Goal: Information Seeking & Learning: Learn about a topic

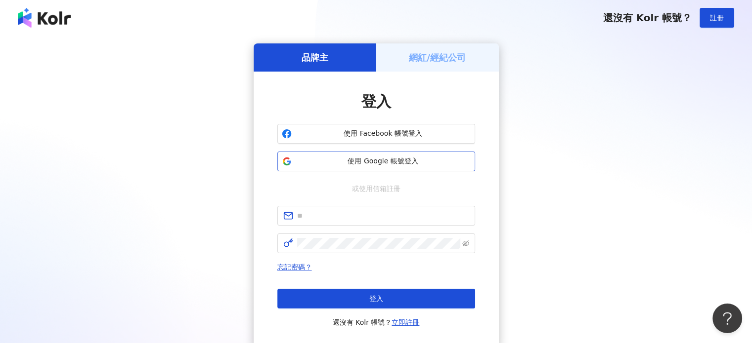
click at [338, 154] on button "使用 Google 帳號登入" at bounding box center [376, 162] width 198 height 20
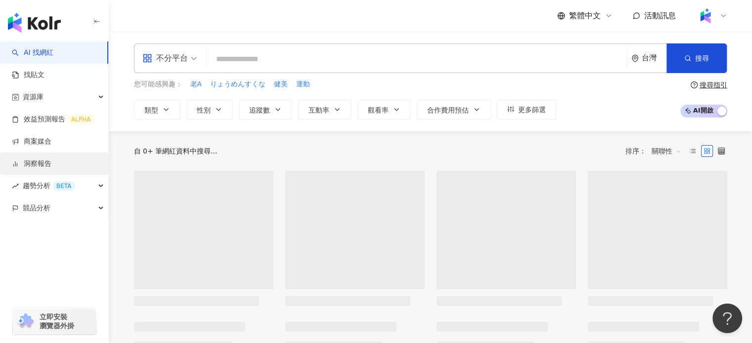
click at [43, 159] on link "洞察報告" at bounding box center [32, 164] width 40 height 10
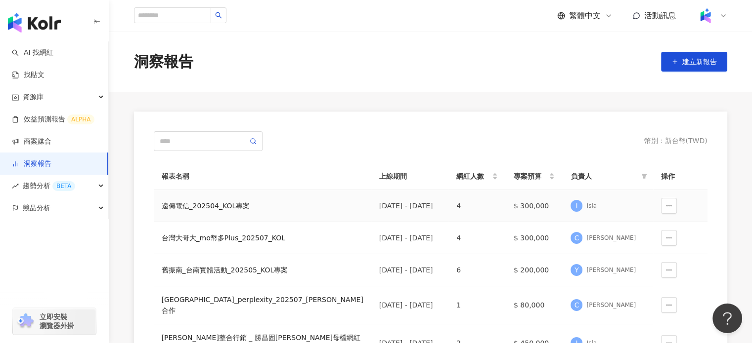
scroll to position [20, 0]
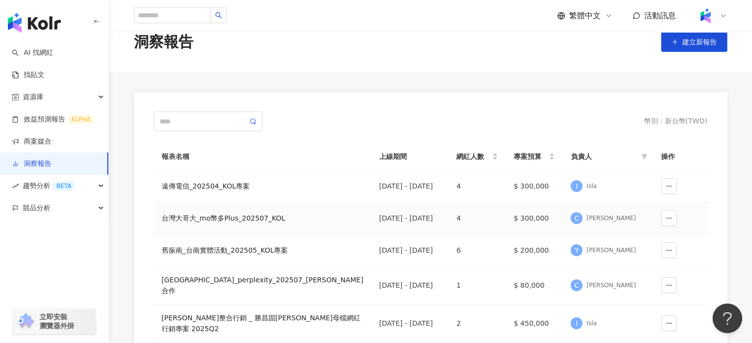
click at [209, 217] on div "台灣大哥大_mo幣多Plus_202507_KOL" at bounding box center [263, 218] width 202 height 11
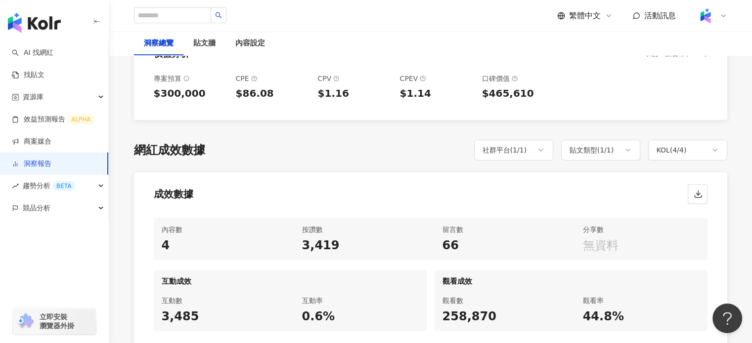
scroll to position [499, 0]
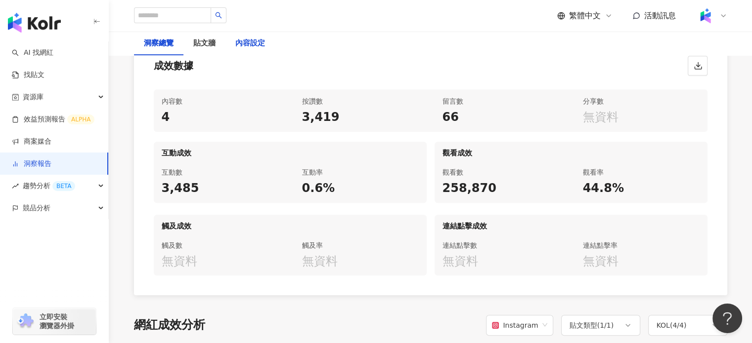
click at [238, 43] on div "內容設定" at bounding box center [250, 44] width 30 height 12
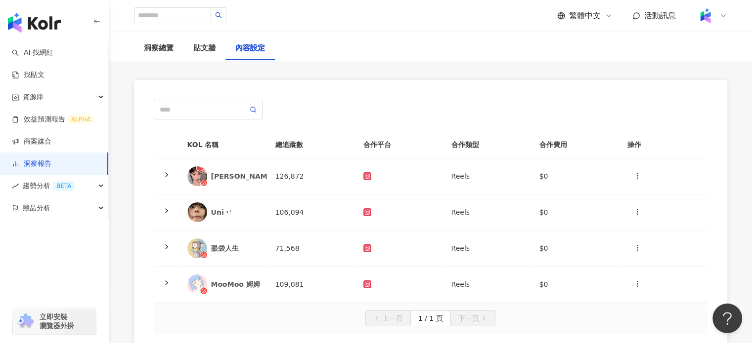
scroll to position [49, 0]
click at [217, 256] on div "眼袋人生" at bounding box center [223, 250] width 72 height 20
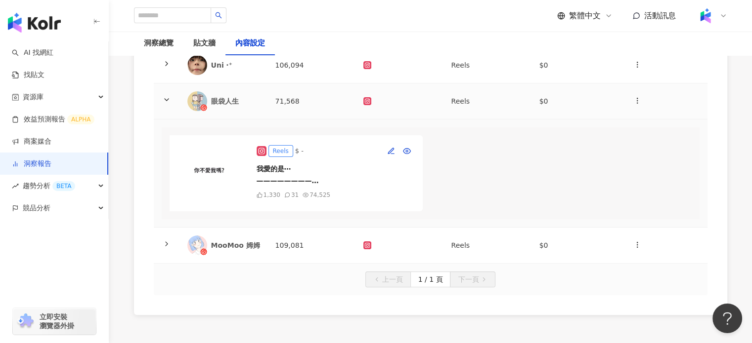
scroll to position [199, 0]
click at [226, 250] on div "MooMoo 姆姆" at bounding box center [235, 245] width 49 height 10
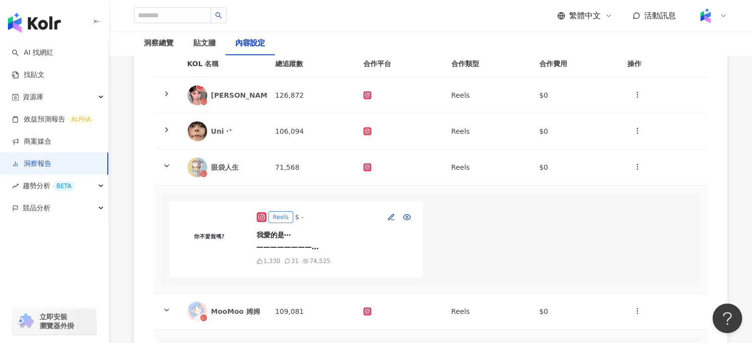
scroll to position [130, 0]
click at [218, 139] on div "Uni ‧⁺" at bounding box center [223, 133] width 72 height 20
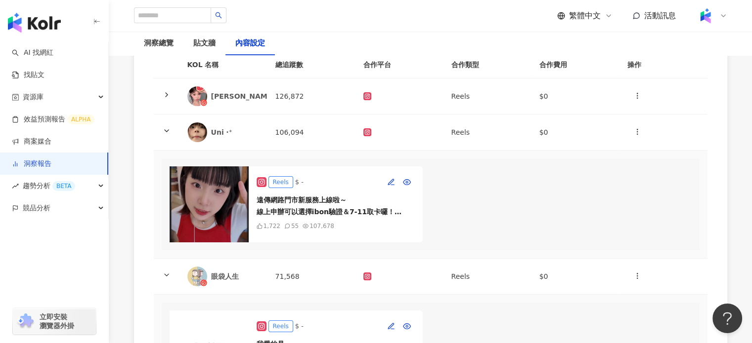
scroll to position [103, 0]
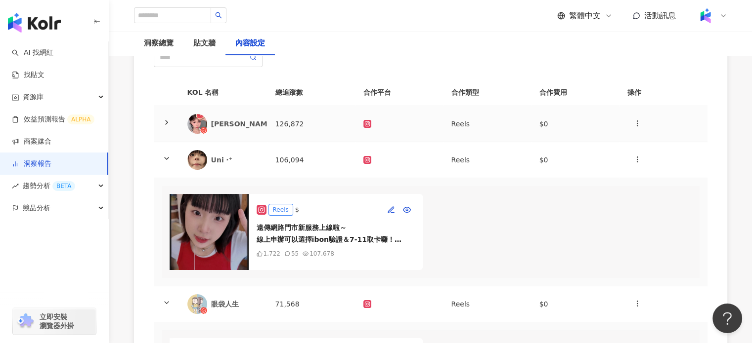
click at [217, 114] on div "小奈" at bounding box center [223, 124] width 72 height 20
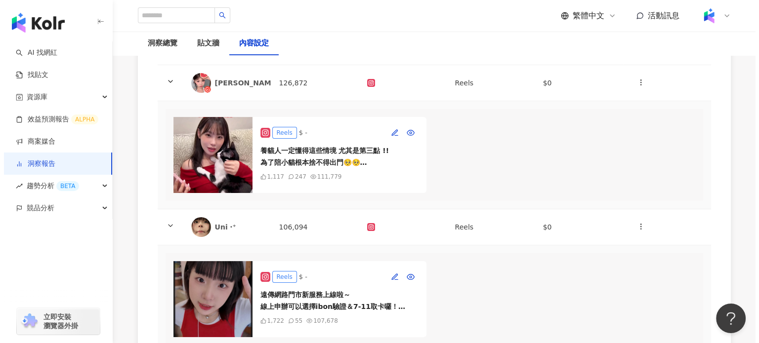
scroll to position [150, 0]
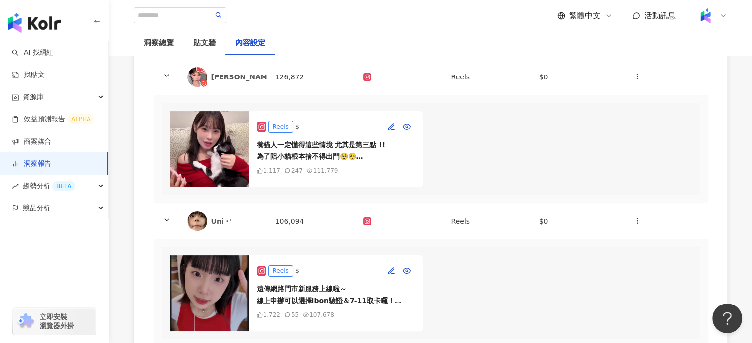
click at [206, 124] on img at bounding box center [208, 149] width 79 height 76
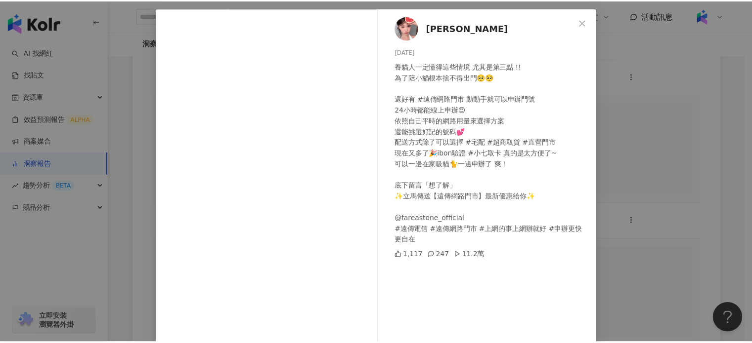
scroll to position [42, 0]
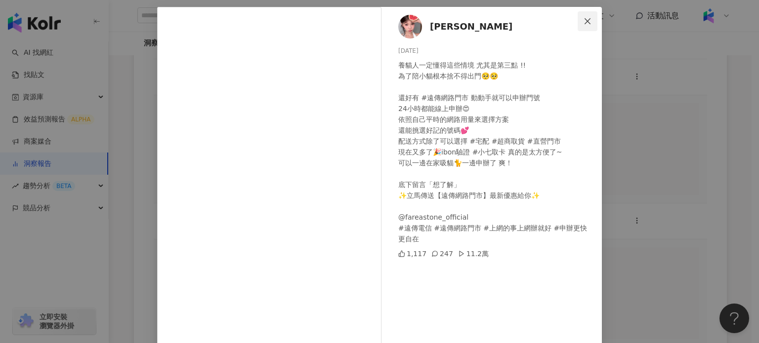
click at [587, 21] on icon "close" at bounding box center [588, 21] width 8 height 8
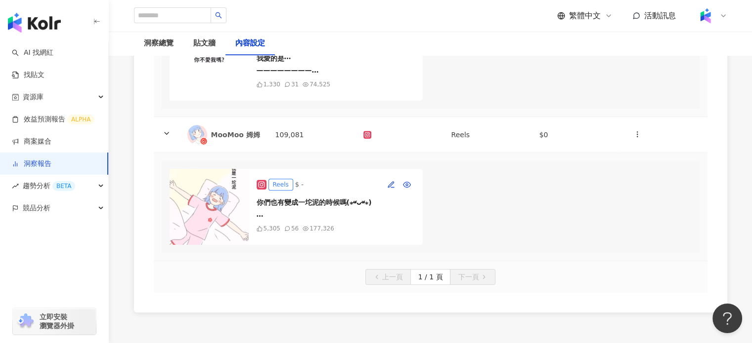
scroll to position [525, 0]
click at [409, 187] on icon "button" at bounding box center [406, 183] width 7 height 5
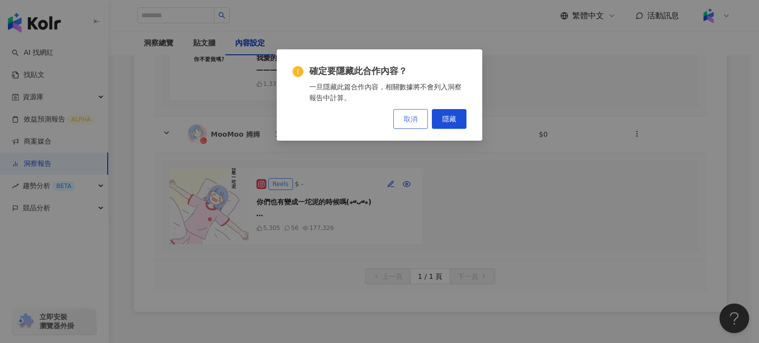
click at [405, 119] on span "取消" at bounding box center [411, 119] width 14 height 8
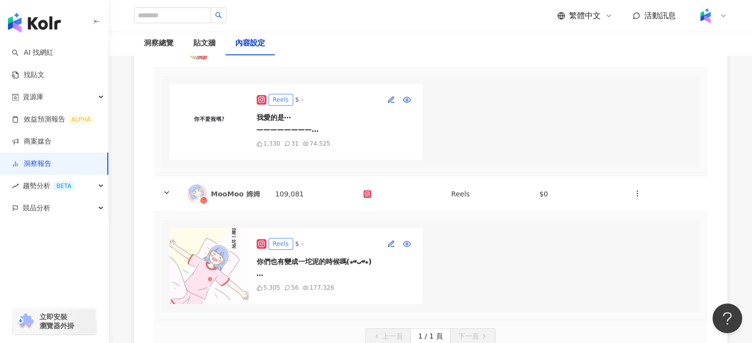
scroll to position [386, 0]
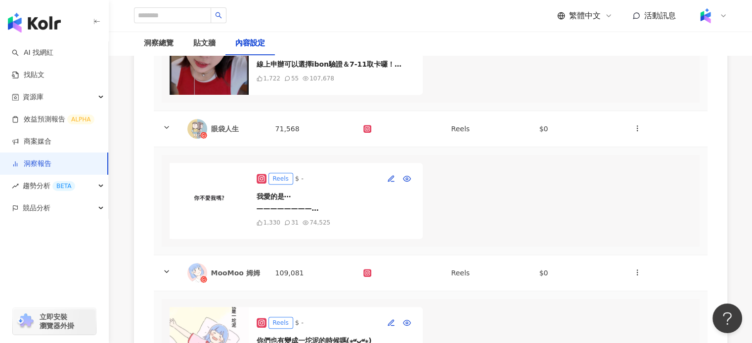
click at [211, 209] on img at bounding box center [208, 201] width 79 height 76
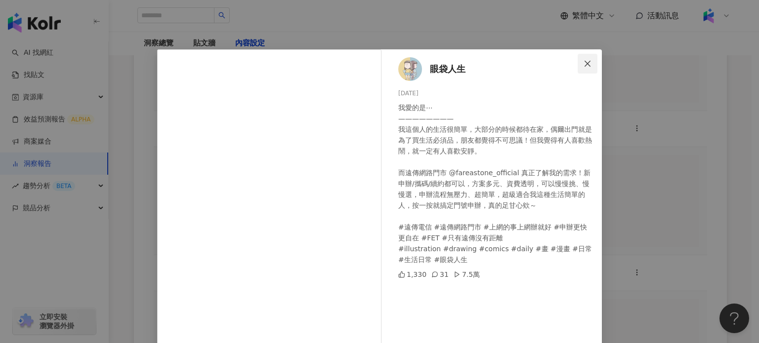
click at [584, 61] on icon "close" at bounding box center [588, 64] width 8 height 8
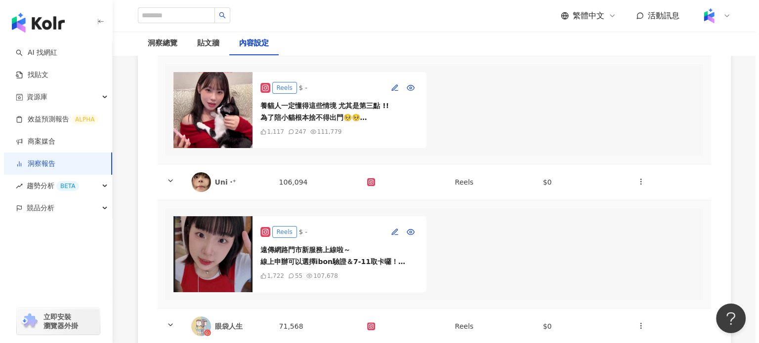
scroll to position [188, 0]
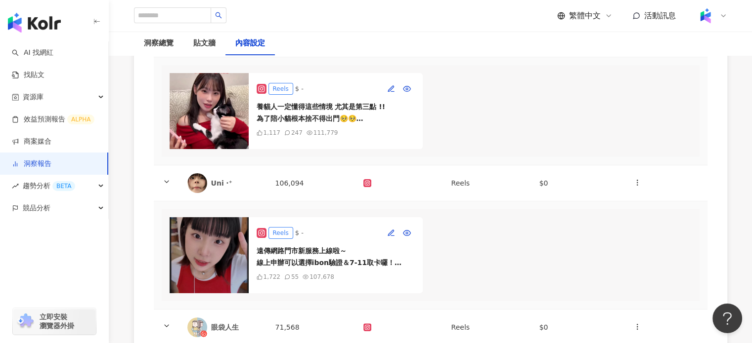
click at [234, 261] on img at bounding box center [208, 255] width 79 height 76
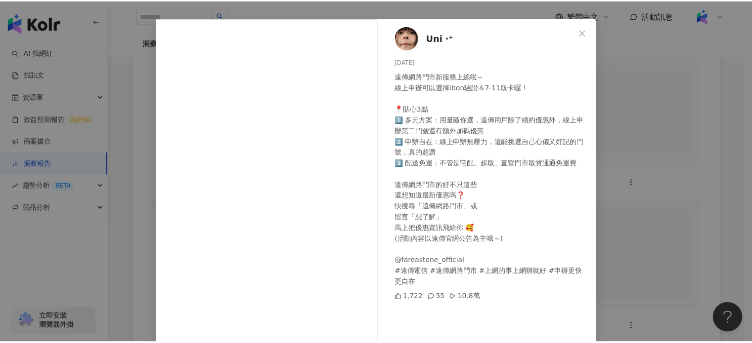
scroll to position [21, 0]
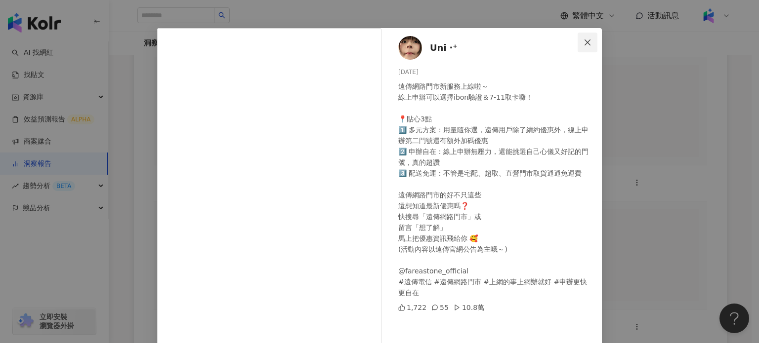
click at [587, 33] on button "Close" at bounding box center [588, 43] width 20 height 20
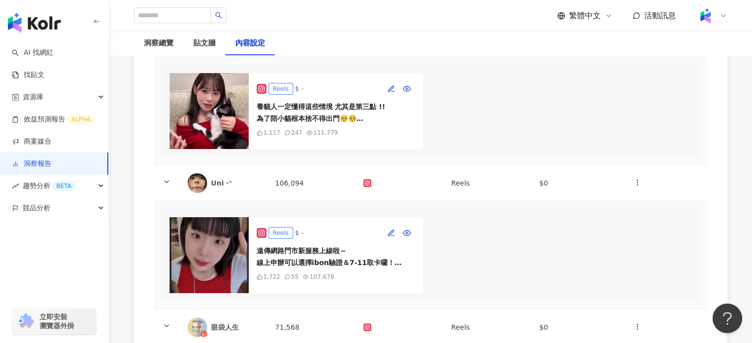
click at [219, 105] on img at bounding box center [208, 111] width 79 height 76
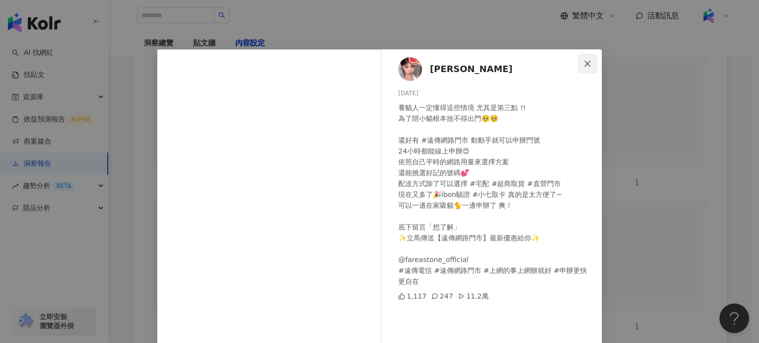
click at [586, 69] on button "Close" at bounding box center [588, 64] width 20 height 20
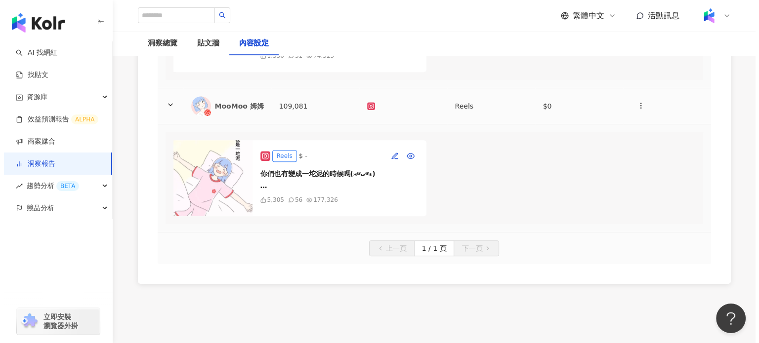
scroll to position [557, 0]
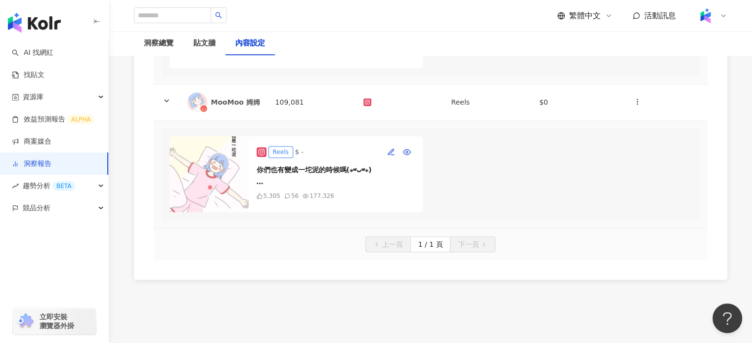
click at [225, 186] on img at bounding box center [208, 174] width 79 height 76
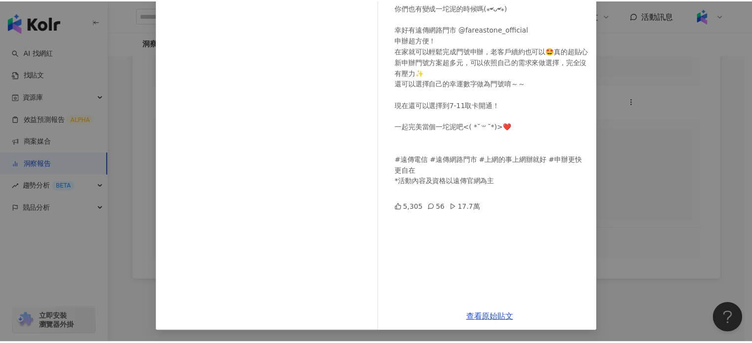
scroll to position [0, 0]
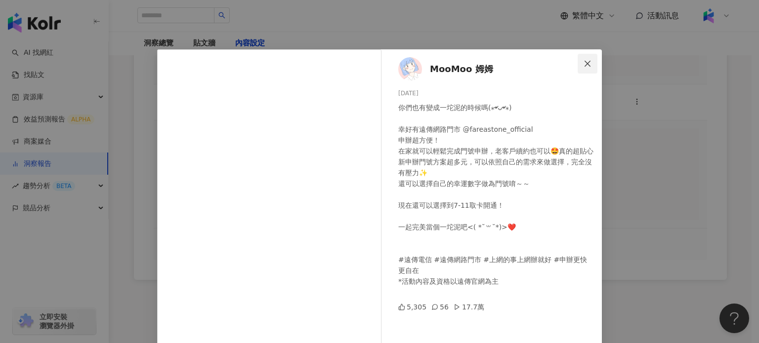
click at [584, 67] on icon "close" at bounding box center [588, 64] width 8 height 8
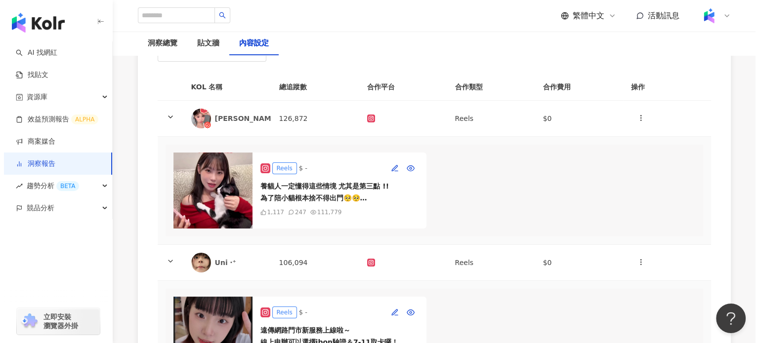
scroll to position [24, 0]
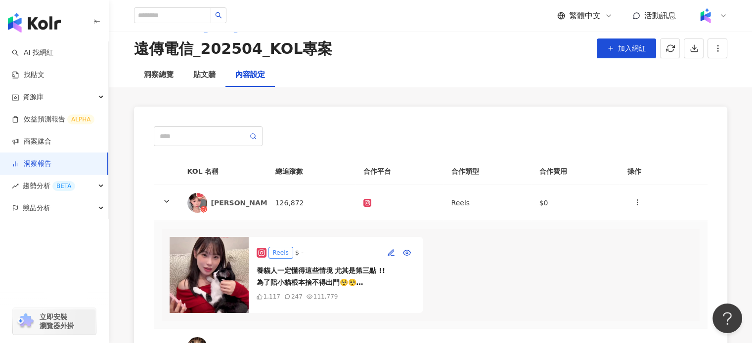
click at [214, 294] on img at bounding box center [208, 275] width 79 height 76
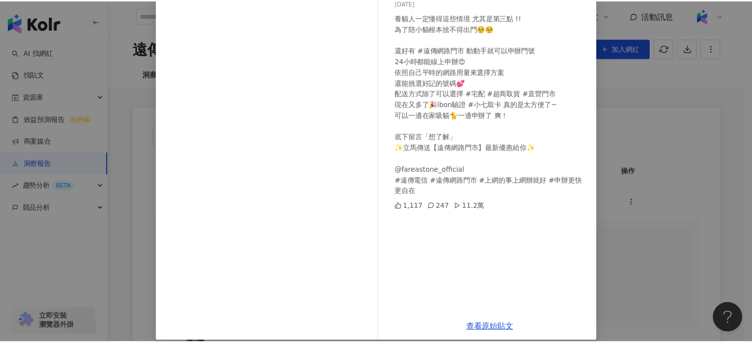
scroll to position [0, 0]
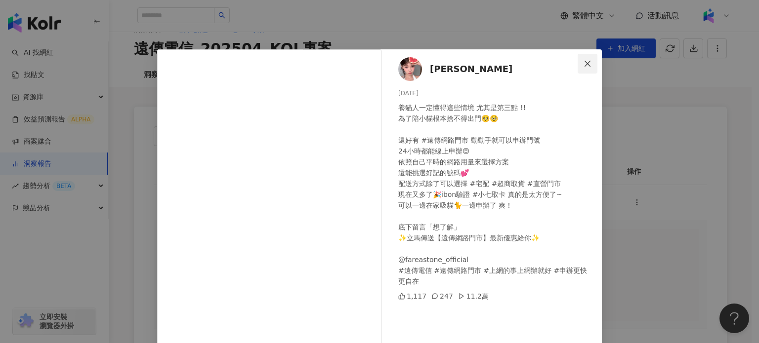
click at [591, 58] on button "Close" at bounding box center [588, 64] width 20 height 20
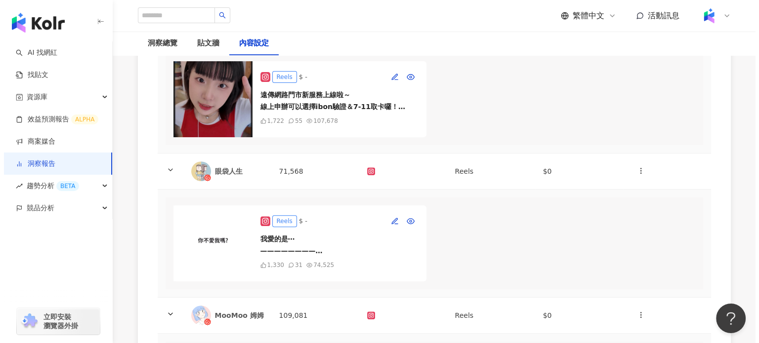
scroll to position [344, 0]
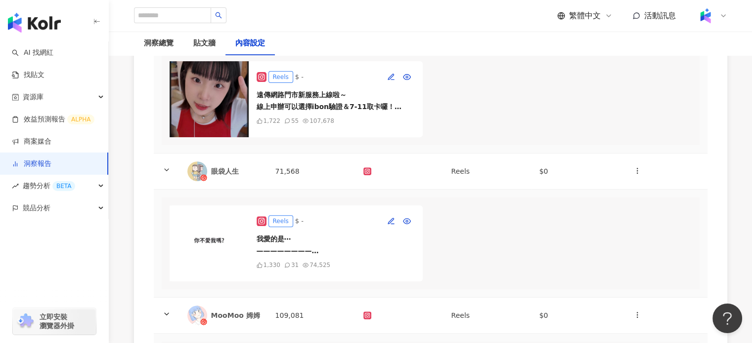
click at [219, 122] on img at bounding box center [208, 99] width 79 height 76
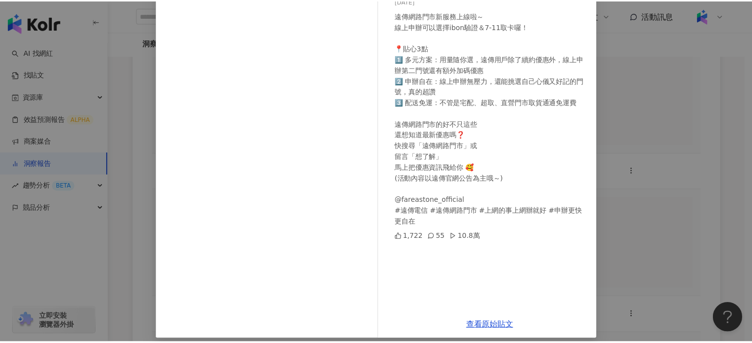
scroll to position [92, 0]
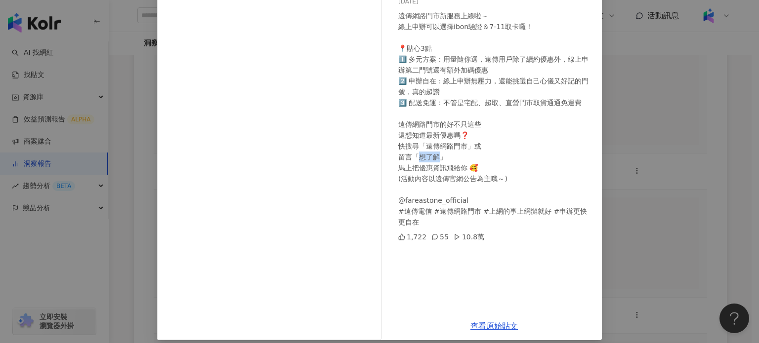
drag, startPoint x: 413, startPoint y: 156, endPoint x: 439, endPoint y: 156, distance: 25.7
click at [439, 156] on div "遠傳網路門市新服務上線啦～ 線上申辦可以選擇ibon驗證＆7-11取卡囉！ 📍貼心3點 1️⃣ 多元方案：用量隨你選，遠傳用戶除了續約優惠外，線上申辦第二門號…" at bounding box center [496, 118] width 196 height 217
click at [522, 157] on div "遠傳網路門市新服務上線啦～ 線上申辦可以選擇ibon驗證＆7-11取卡囉！ 📍貼心3點 1️⃣ 多元方案：用量隨你選，遠傳用戶除了續約優惠外，線上申辦第二門號…" at bounding box center [496, 118] width 196 height 217
click at [431, 241] on div "55" at bounding box center [439, 237] width 17 height 11
click at [656, 194] on div "Uni ‧⁺ 2025/7/16 遠傳網路門市新服務上線啦～ 線上申辦可以選擇ibon驗證＆7-11取卡囉！ 📍貼心3點 1️⃣ 多元方案：用量隨你選，遠傳用…" at bounding box center [379, 171] width 759 height 343
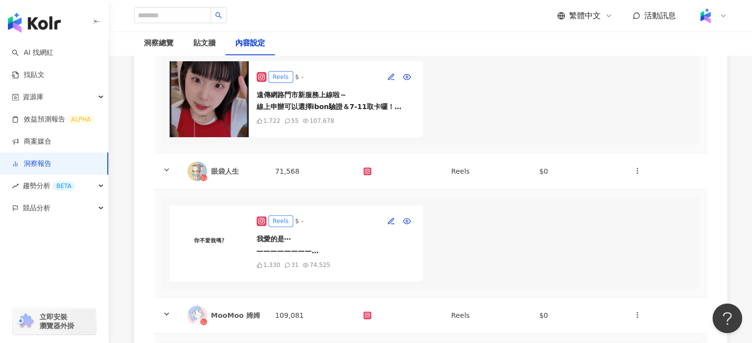
click at [316, 49] on div "洞察總覽 貼文牆 內容設定" at bounding box center [430, 44] width 633 height 24
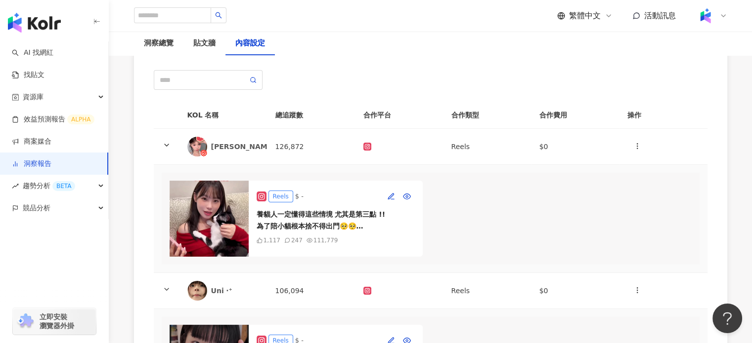
scroll to position [50, 0]
